Goal: Find specific page/section: Find specific page/section

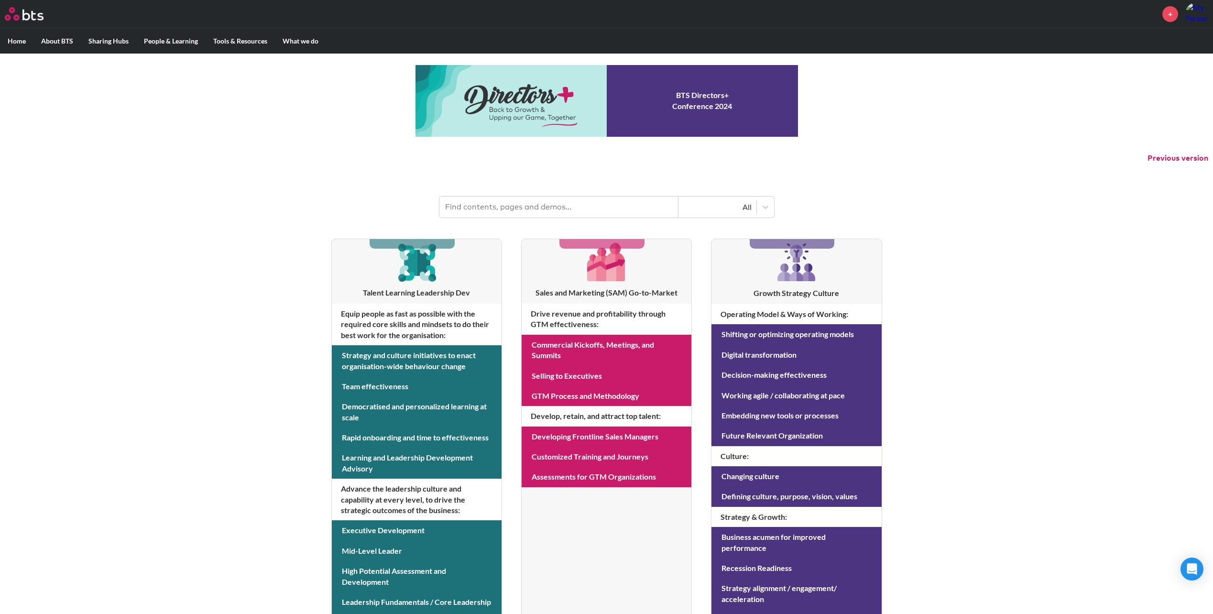
click at [268, 235] on div "MENU + Home About BTS Who we are How we work: Policies, Toolkits and Guidance I…" at bounding box center [606, 409] width 1213 height 819
click at [491, 198] on input "text" at bounding box center [559, 207] width 239 height 21
type input "hexagons"
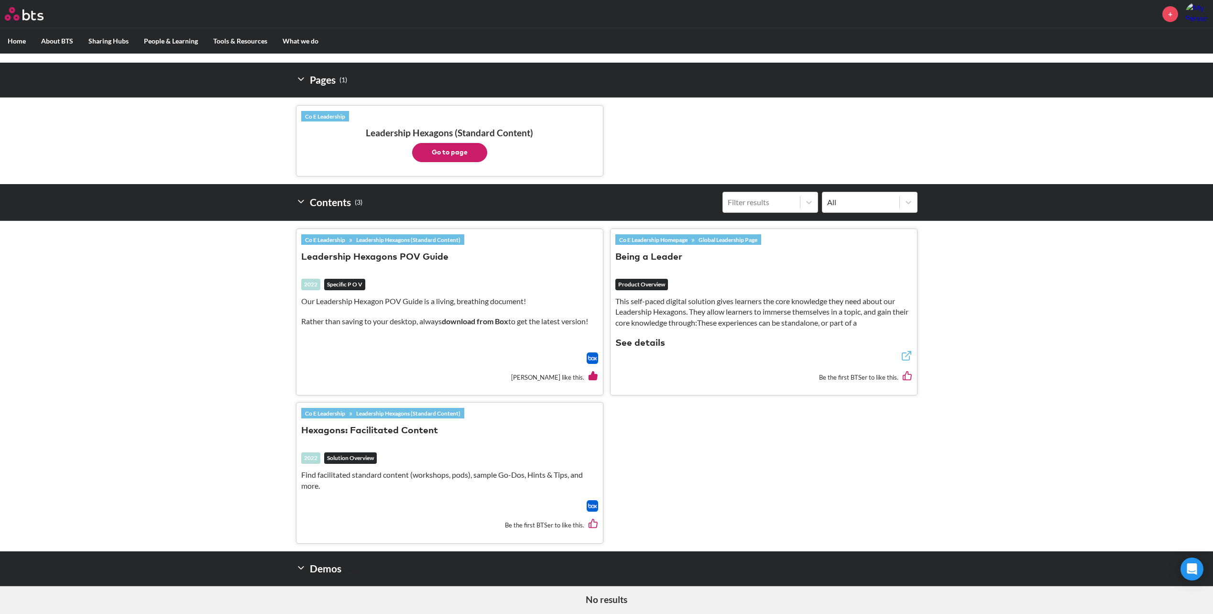
scroll to position [191, 0]
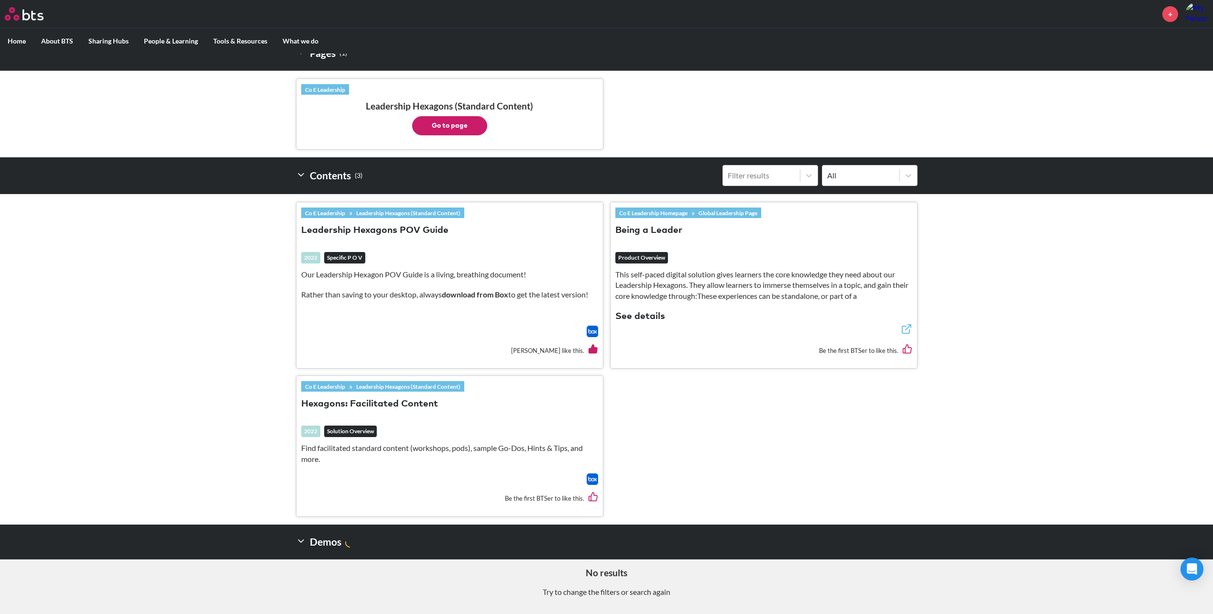
click at [455, 127] on button "Go to page" at bounding box center [449, 125] width 75 height 19
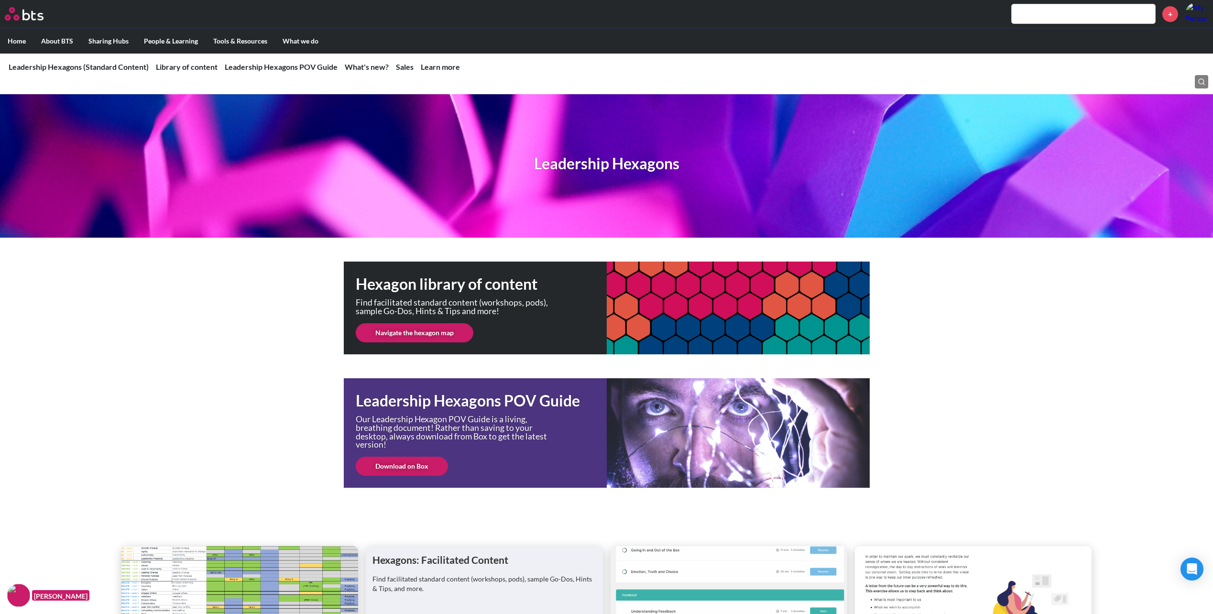
click at [413, 335] on link "Navigate the hexagon map" at bounding box center [415, 332] width 118 height 19
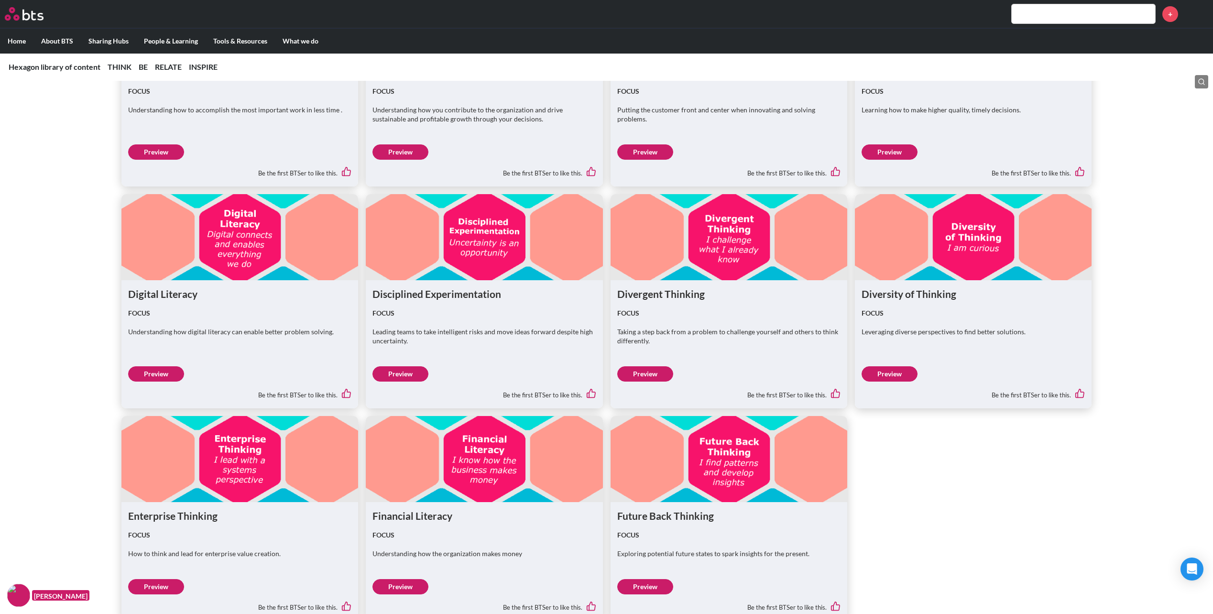
scroll to position [813, 0]
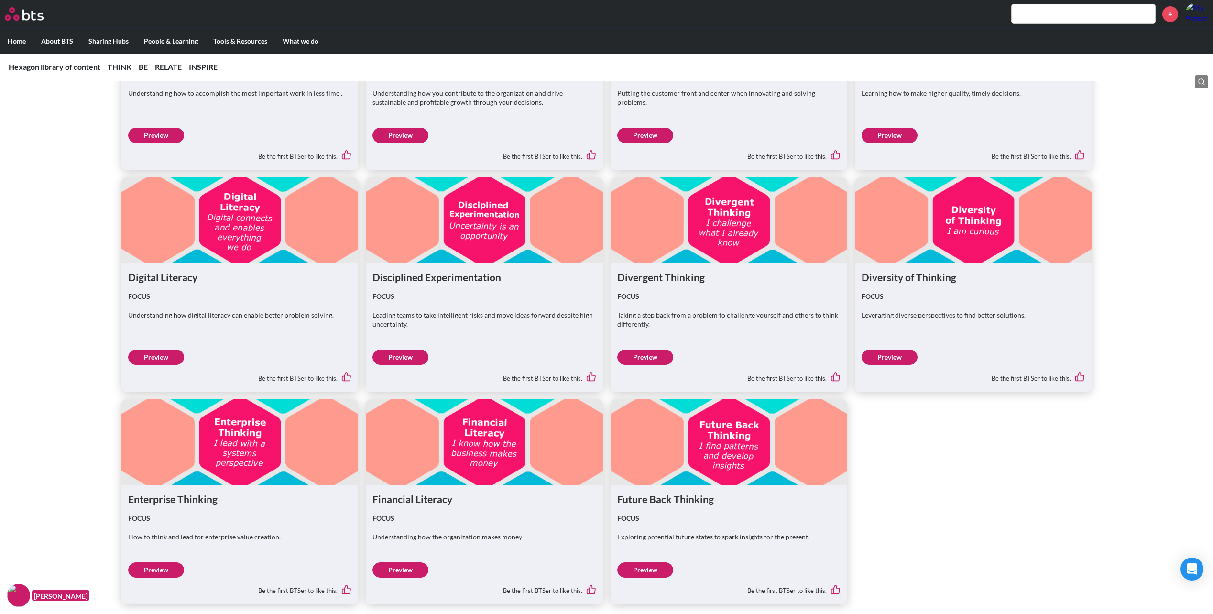
click at [891, 361] on link "Preview" at bounding box center [890, 357] width 56 height 15
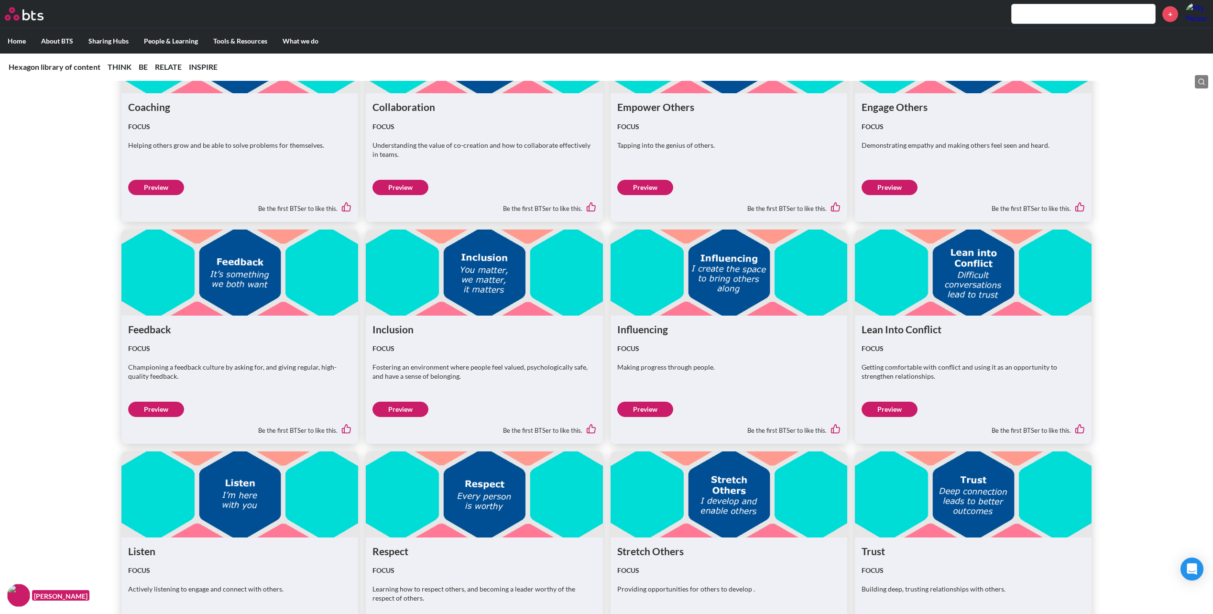
scroll to position [2152, 0]
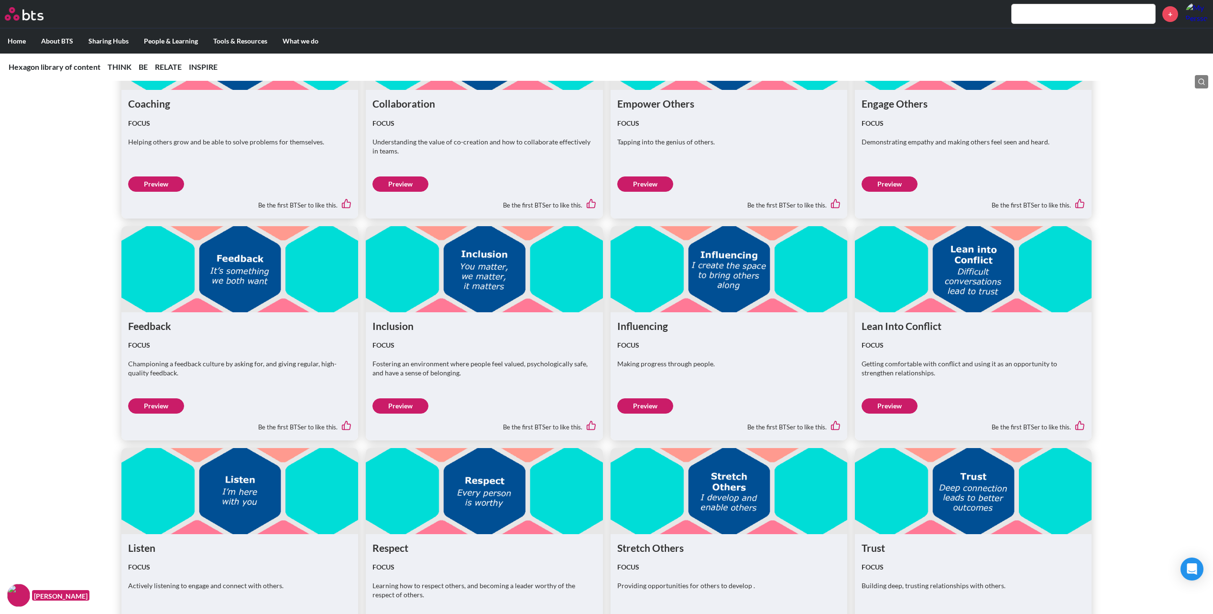
click at [885, 410] on link "Preview" at bounding box center [890, 405] width 56 height 15
